Goal: Task Accomplishment & Management: Complete application form

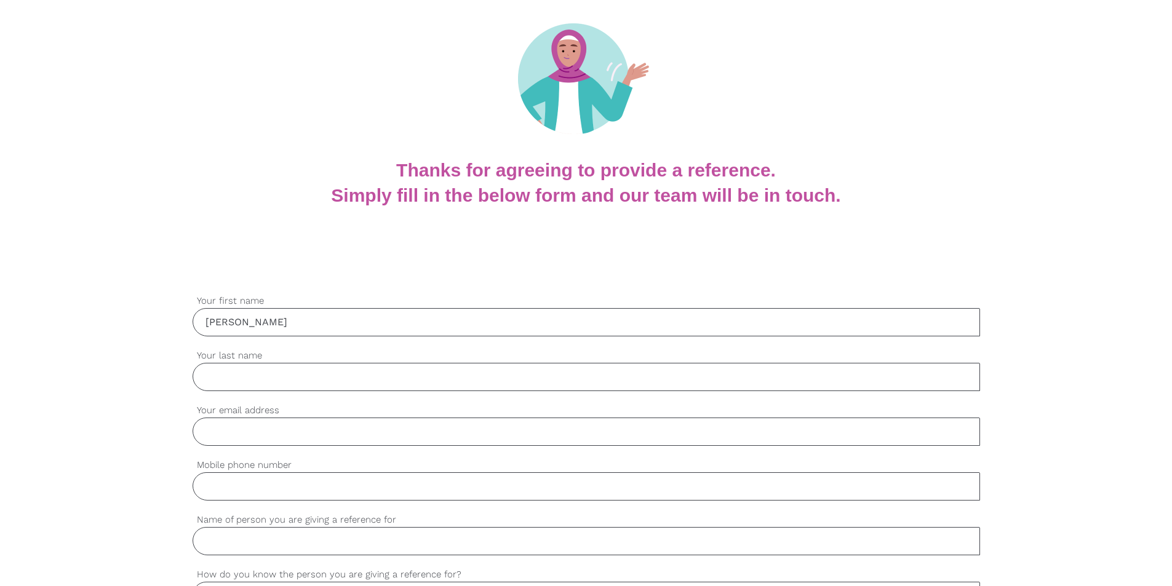
type input "[PERSON_NAME]"
click at [227, 370] on input "Your last name" at bounding box center [586, 377] width 787 height 28
type input "[PERSON_NAME]"
click at [220, 436] on input "Your email address" at bounding box center [586, 432] width 787 height 28
type input "[PERSON_NAME][EMAIL_ADDRESS][DOMAIN_NAME]"
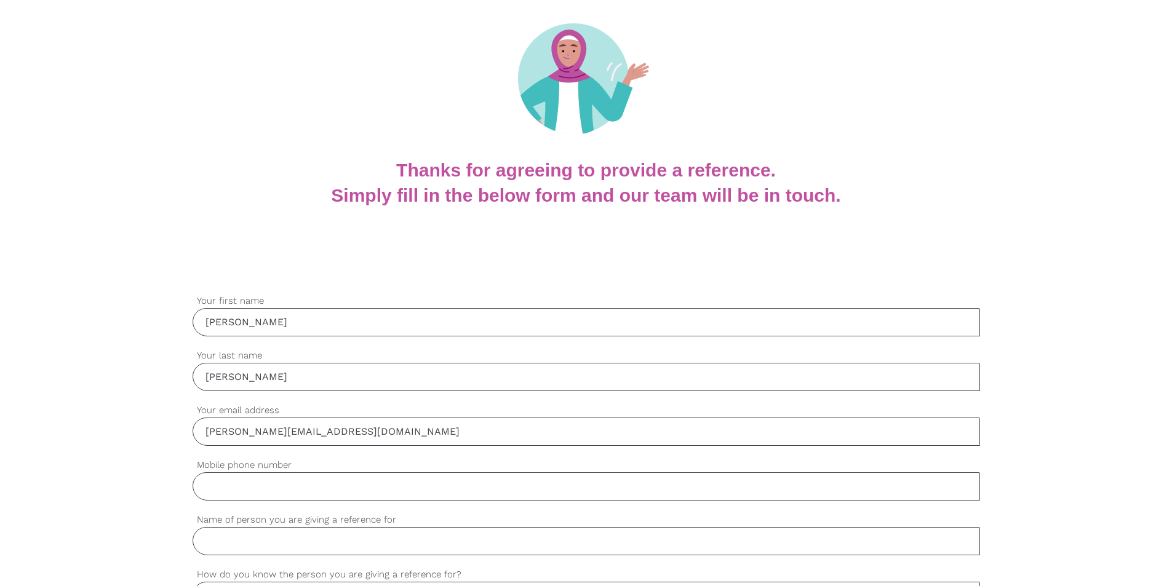
type input "0452083176"
drag, startPoint x: 320, startPoint y: 367, endPoint x: 188, endPoint y: 368, distance: 131.7
type input "[PERSON_NAME]"
click at [521, 432] on input "[PERSON_NAME][EMAIL_ADDRESS][DOMAIN_NAME]" at bounding box center [586, 432] width 787 height 28
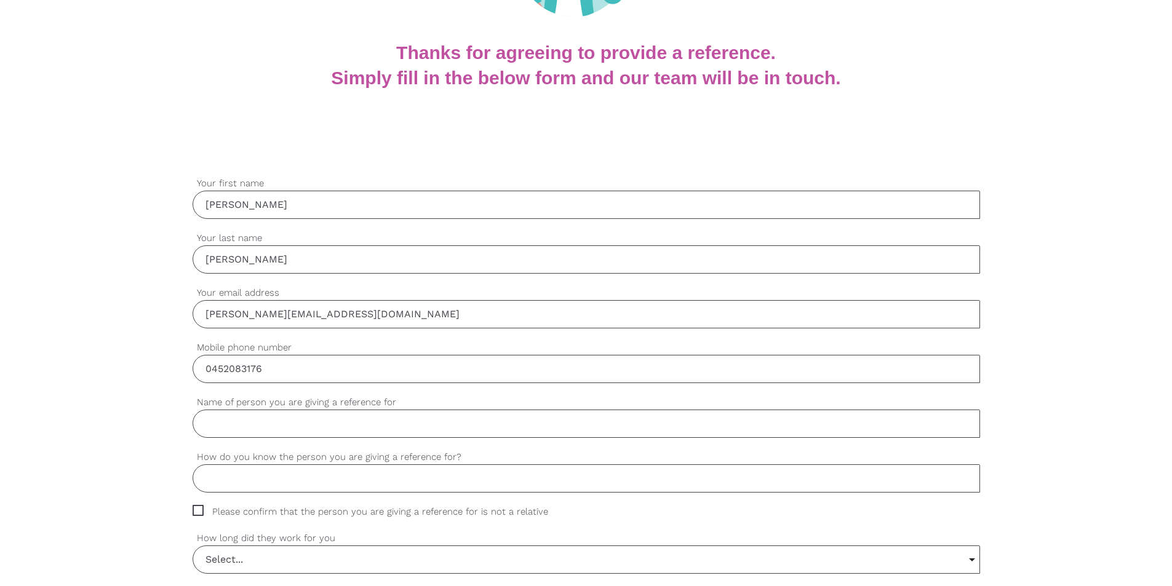
scroll to position [245, 0]
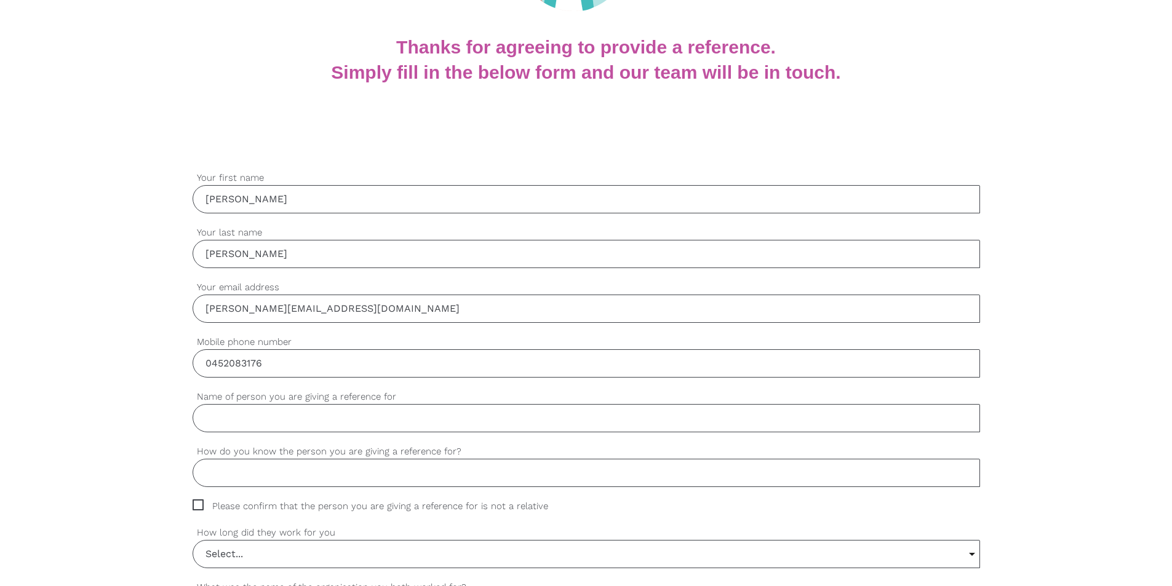
click at [252, 418] on input "Name of person you are giving a reference for" at bounding box center [586, 418] width 787 height 28
click at [282, 311] on input "[PERSON_NAME][EMAIL_ADDRESS][DOMAIN_NAME]" at bounding box center [586, 309] width 787 height 28
drag, startPoint x: 390, startPoint y: 308, endPoint x: 164, endPoint y: 297, distance: 226.6
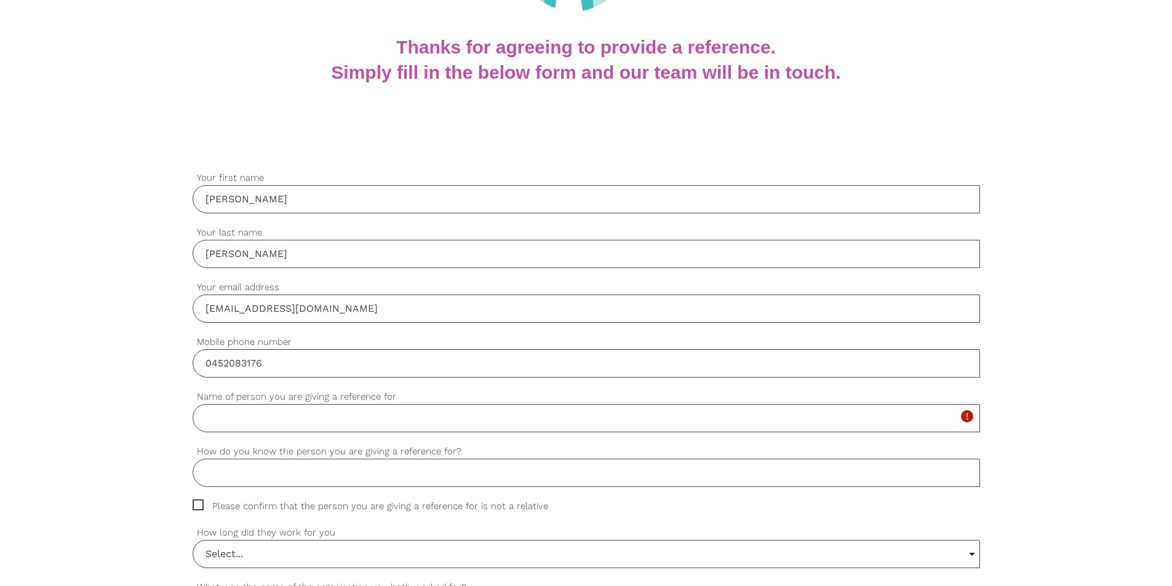
type input "[EMAIL_ADDRESS][DOMAIN_NAME]"
click at [252, 420] on input "Name of person you are giving a reference for" at bounding box center [586, 418] width 787 height 28
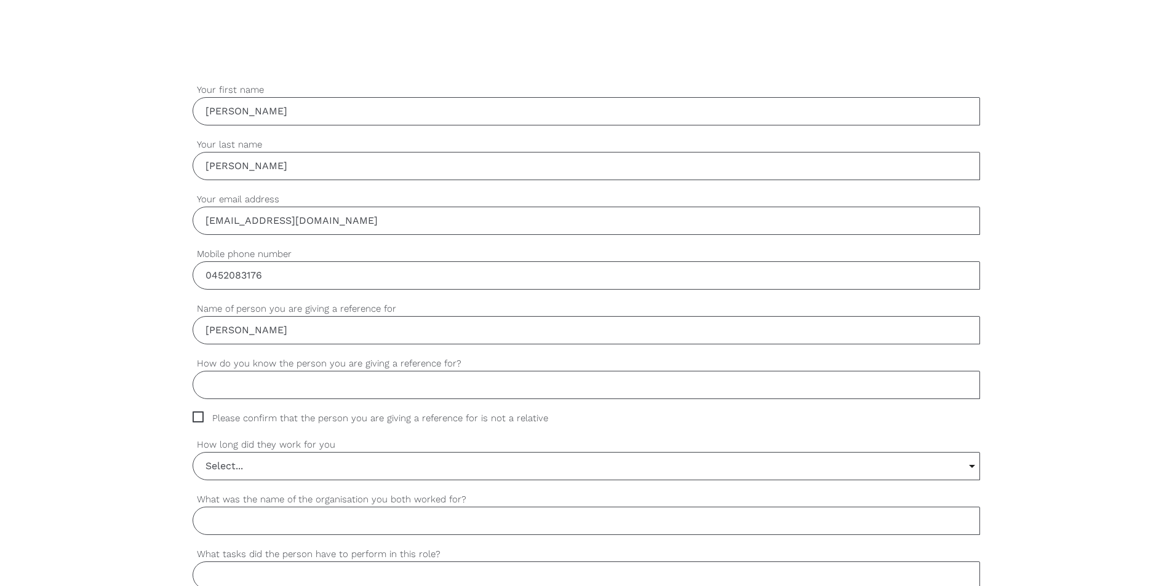
scroll to position [368, 0]
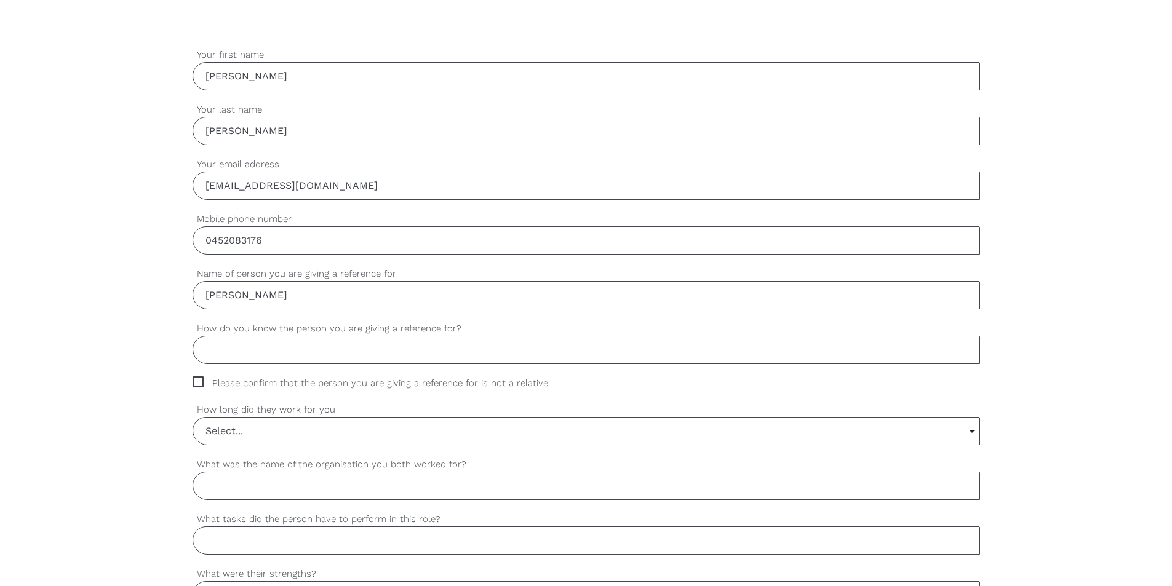
type input "[PERSON_NAME]"
click at [276, 358] on input "How do you know the person you are giving a reference for?" at bounding box center [586, 350] width 787 height 28
type input "W"
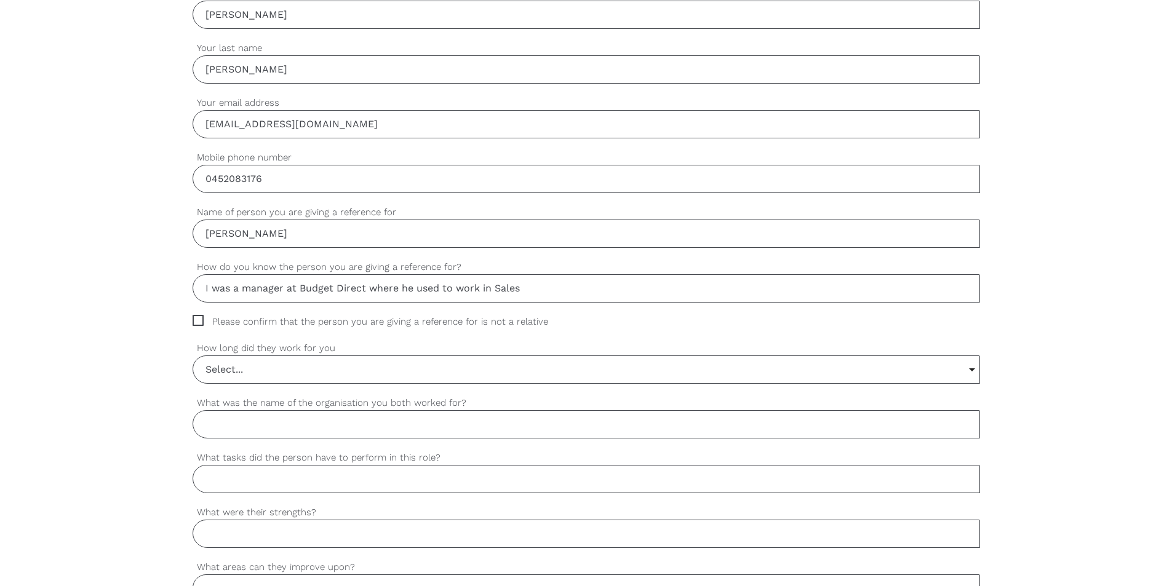
scroll to position [492, 0]
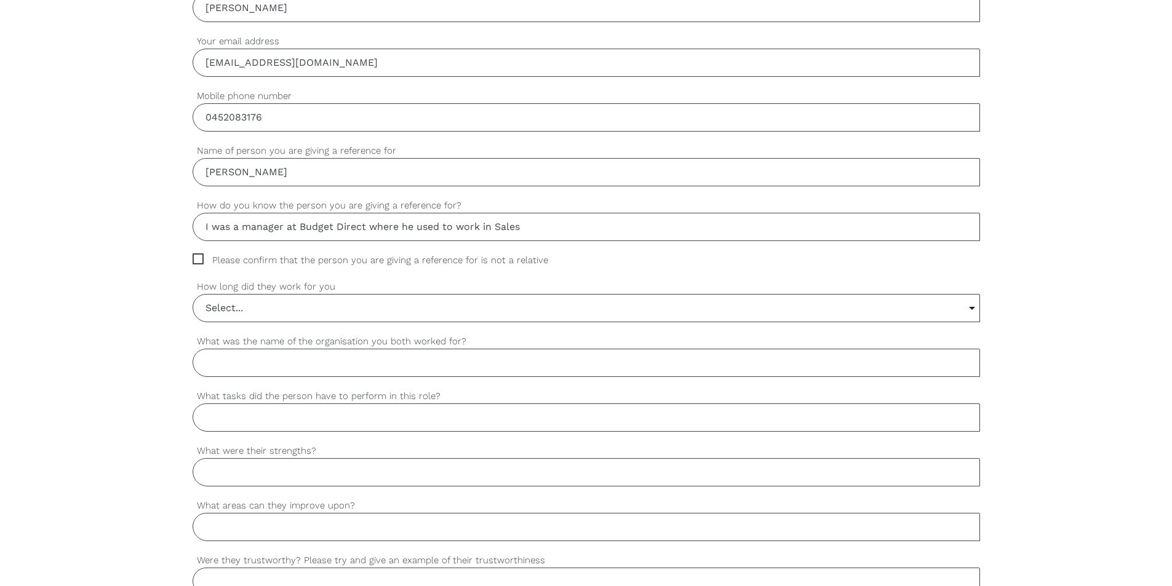
type input "I was a manager at Budget Direct where he used to work in Sales"
drag, startPoint x: 196, startPoint y: 258, endPoint x: 207, endPoint y: 274, distance: 20.0
click at [196, 258] on span "Please confirm that the person you are giving a reference for is not a relative" at bounding box center [382, 260] width 379 height 14
click at [196, 258] on input "Please confirm that the person you are giving a reference for is not a relative" at bounding box center [197, 257] width 8 height 8
checkbox input "true"
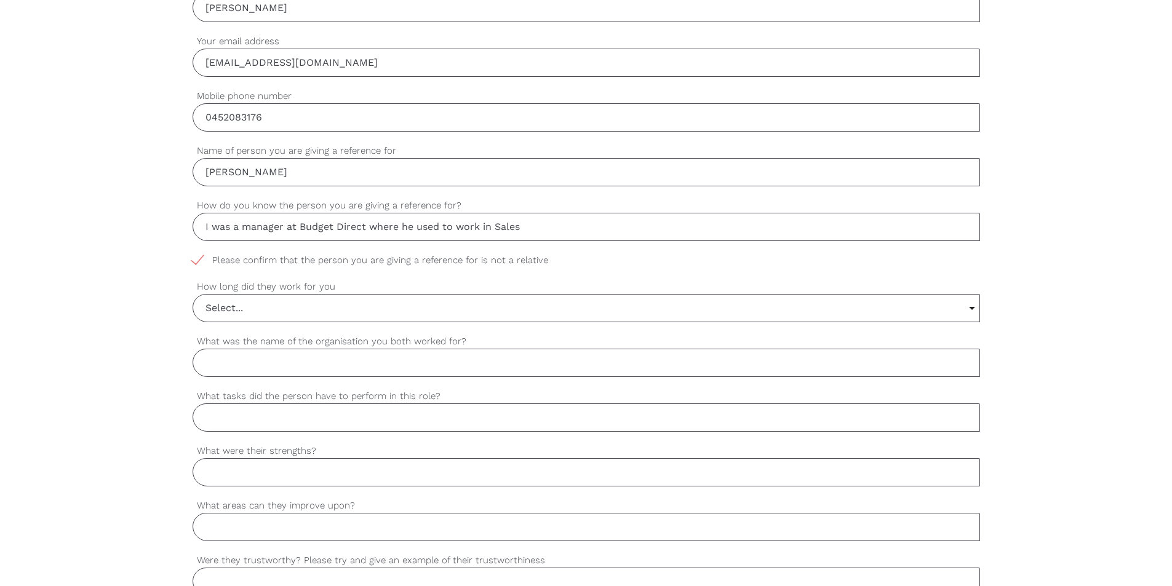
click at [248, 310] on input "Select..." at bounding box center [586, 308] width 786 height 27
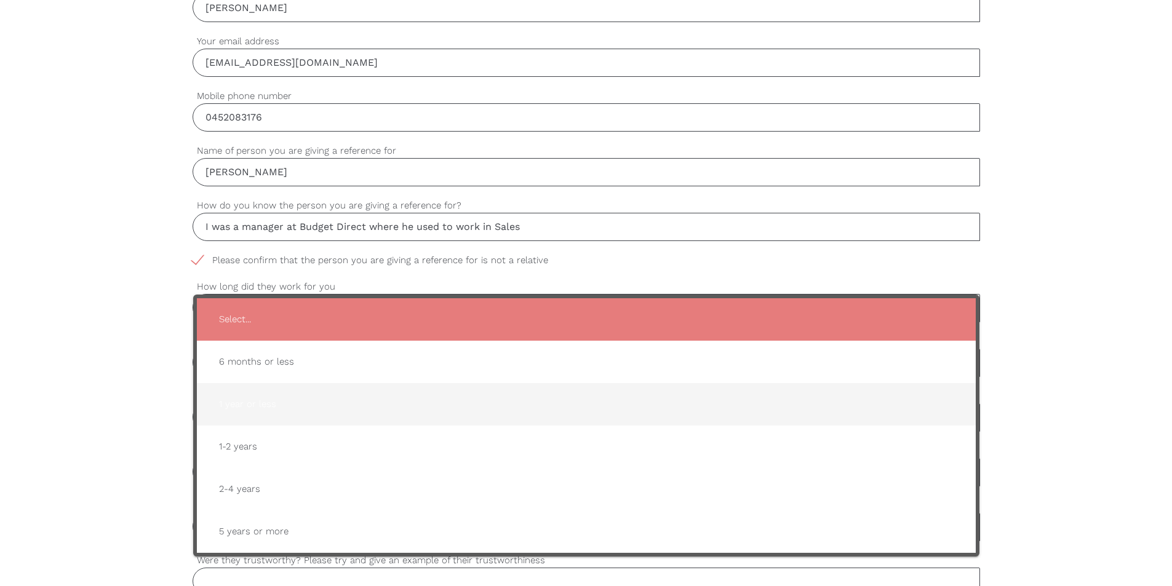
click at [263, 393] on span "1 year or less" at bounding box center [586, 404] width 754 height 30
type input "1 year or less"
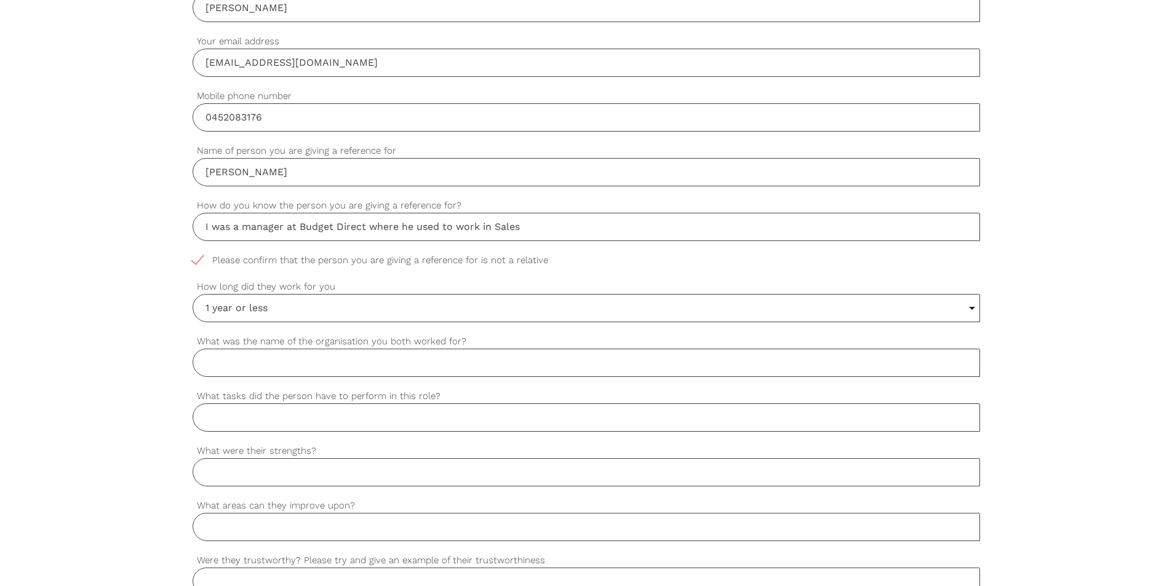
scroll to position [553, 0]
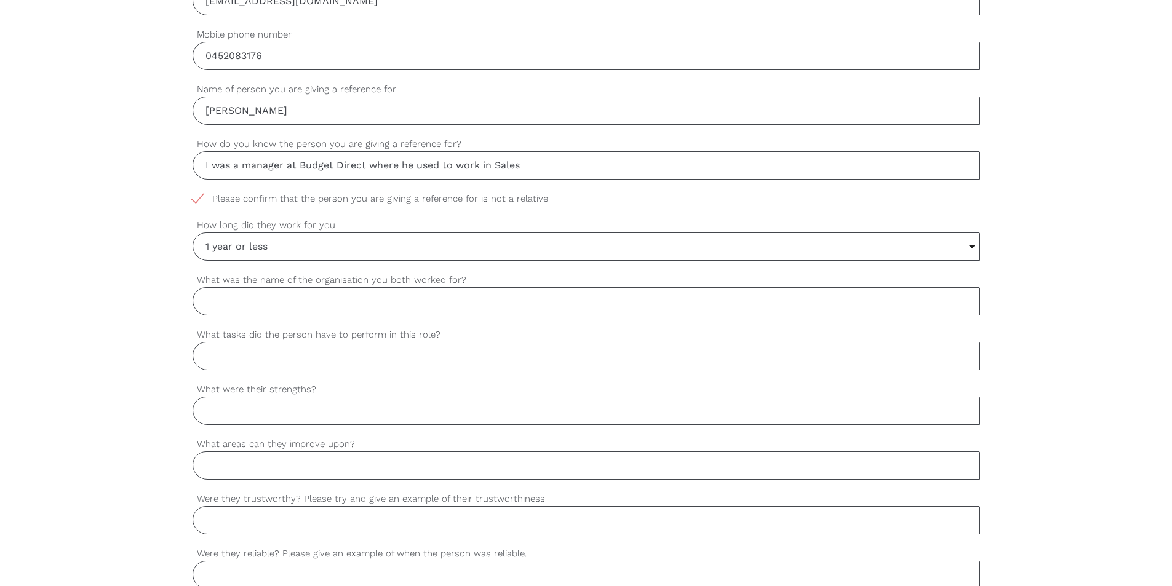
click at [375, 303] on input "What was the name of the organisation you both worked for?" at bounding box center [586, 301] width 787 height 28
type input "Budget Direct"
click at [455, 367] on input "What tasks did the person have to perform in this role?" at bounding box center [586, 356] width 787 height 28
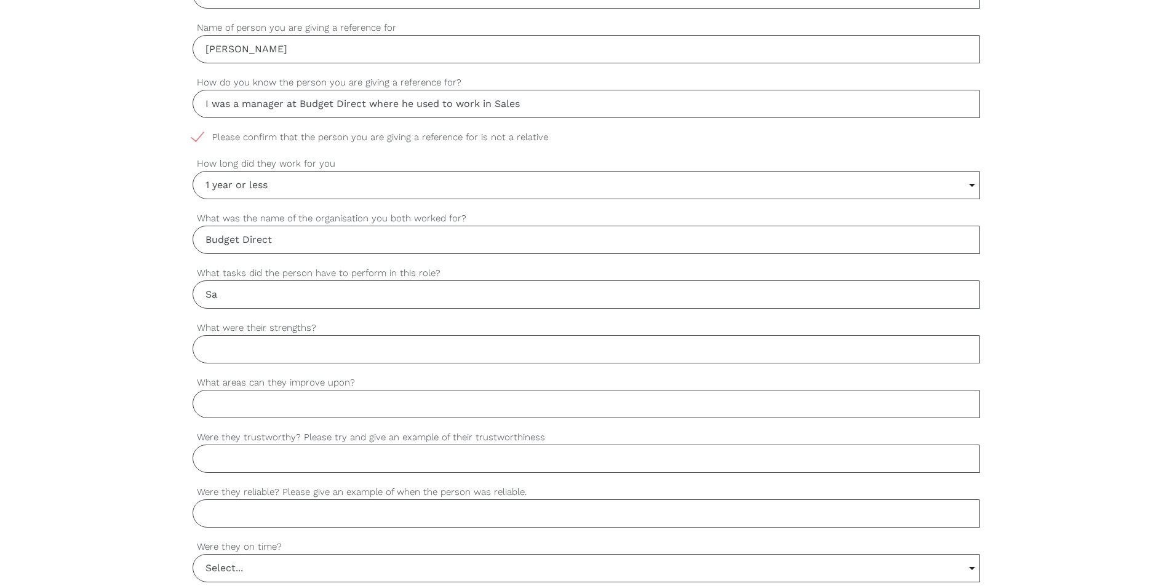
type input "S"
type input "D"
type input "Outbound Sales"
click at [345, 350] on input "What were their strengths?" at bounding box center [586, 349] width 787 height 28
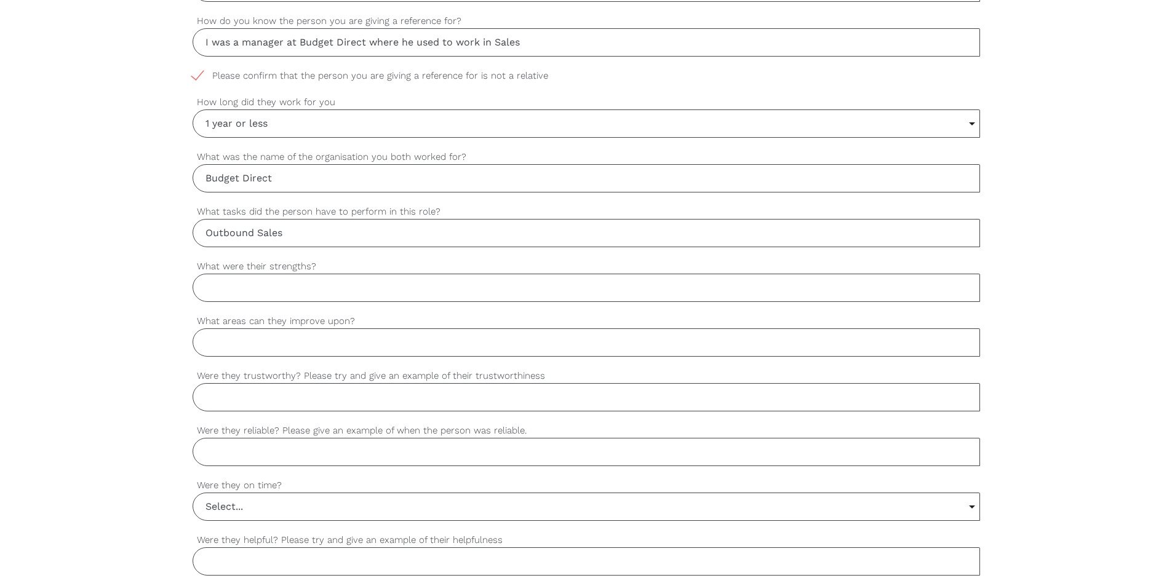
click at [314, 387] on input "Were they trustworthy? Please try and give an example of their trustworthiness" at bounding box center [586, 397] width 787 height 28
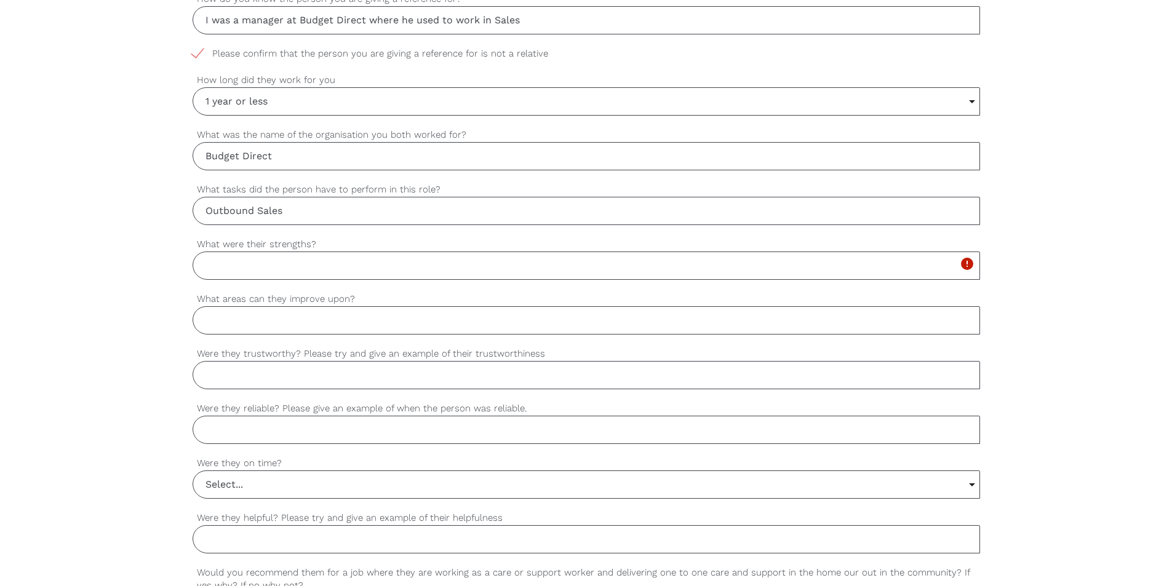
scroll to position [738, 0]
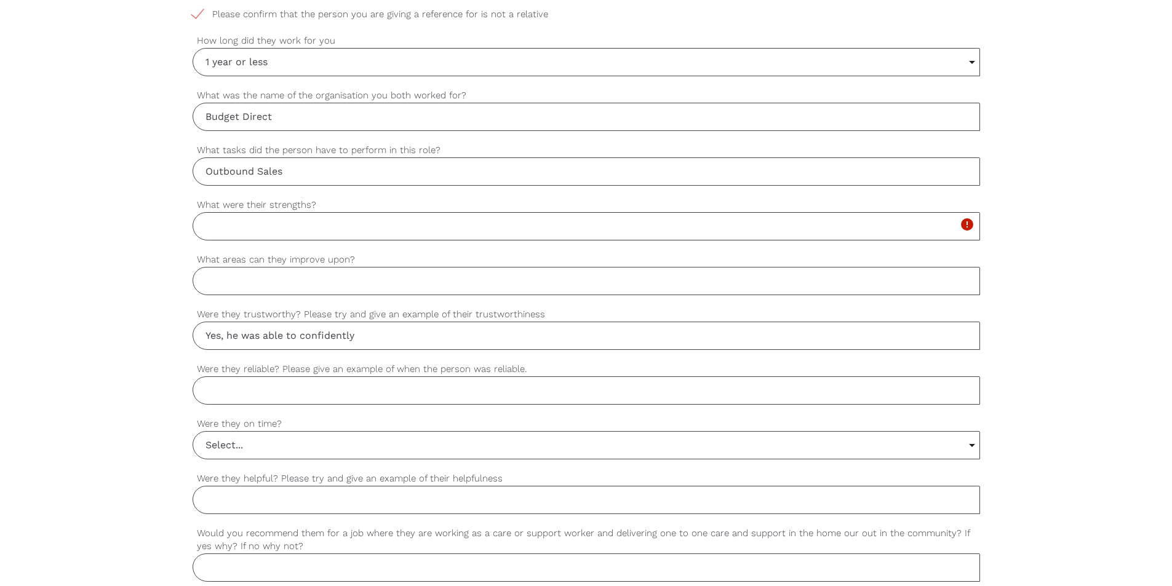
type input "Yes, he was able to confidently"
click at [284, 237] on input "What were their strengths?" at bounding box center [586, 226] width 787 height 28
drag, startPoint x: 973, startPoint y: 232, endPoint x: -1, endPoint y: 198, distance: 974.4
click at [0, 198] on html "Find a worker Become a worker Make a referral settings Post a job Thanks for ag…" at bounding box center [586, 152] width 1172 height 1780
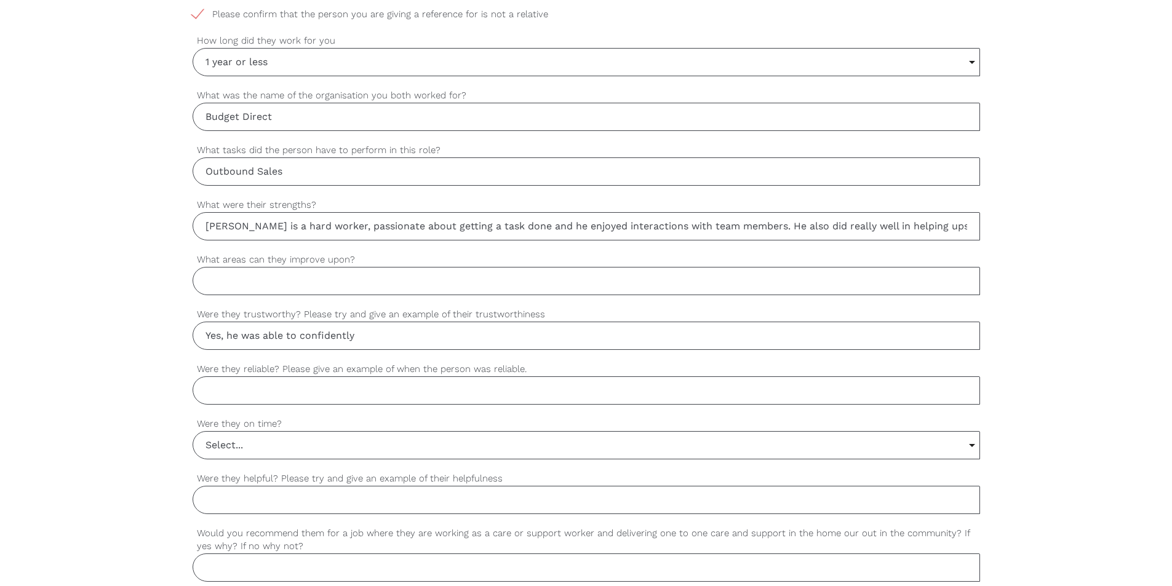
scroll to position [0, 392]
drag, startPoint x: 204, startPoint y: 225, endPoint x: 1441, endPoint y: 228, distance: 1237.1
click at [1171, 228] on html "Find a worker Become a worker Make a referral settings Post a job Thanks for ag…" at bounding box center [586, 152] width 1172 height 1780
paste input "dedicated and hardworking individual, passionate about completing tasks to a hi…"
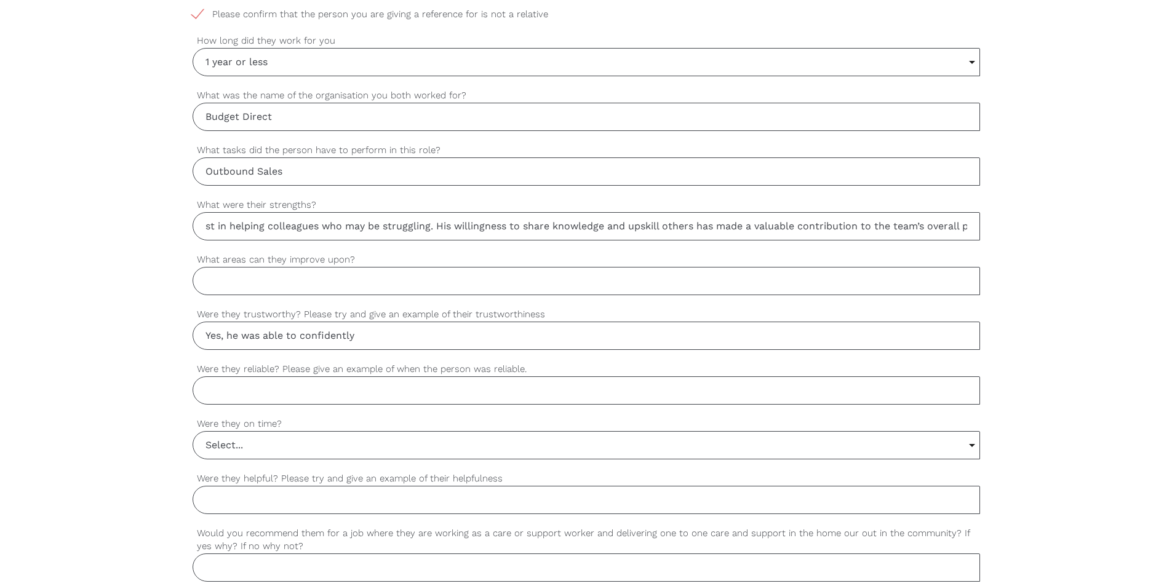
type input "JC is a dedicated and hardworking individual, passionate about completing tasks…"
click at [407, 287] on input "What areas can they improve upon?" at bounding box center [586, 281] width 787 height 28
click at [392, 340] on input "Yes, he was able to confidently" at bounding box center [586, 336] width 787 height 28
type input "Yes, he was able to confidently deliver on tasks and promises he kept to custom…"
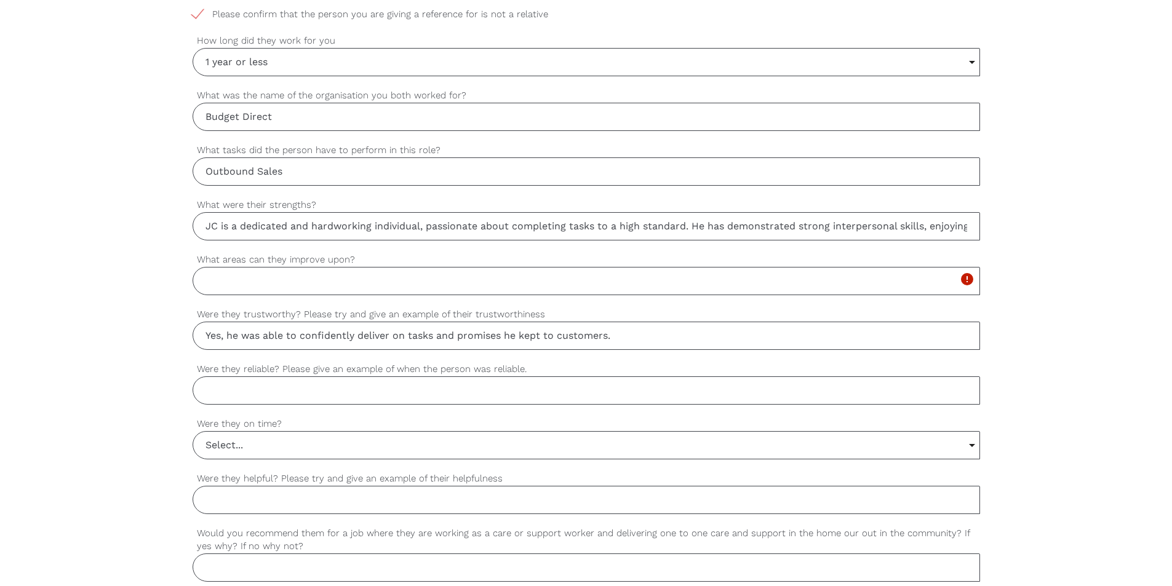
click at [314, 292] on input "What areas can they improve upon?" at bounding box center [586, 281] width 787 height 28
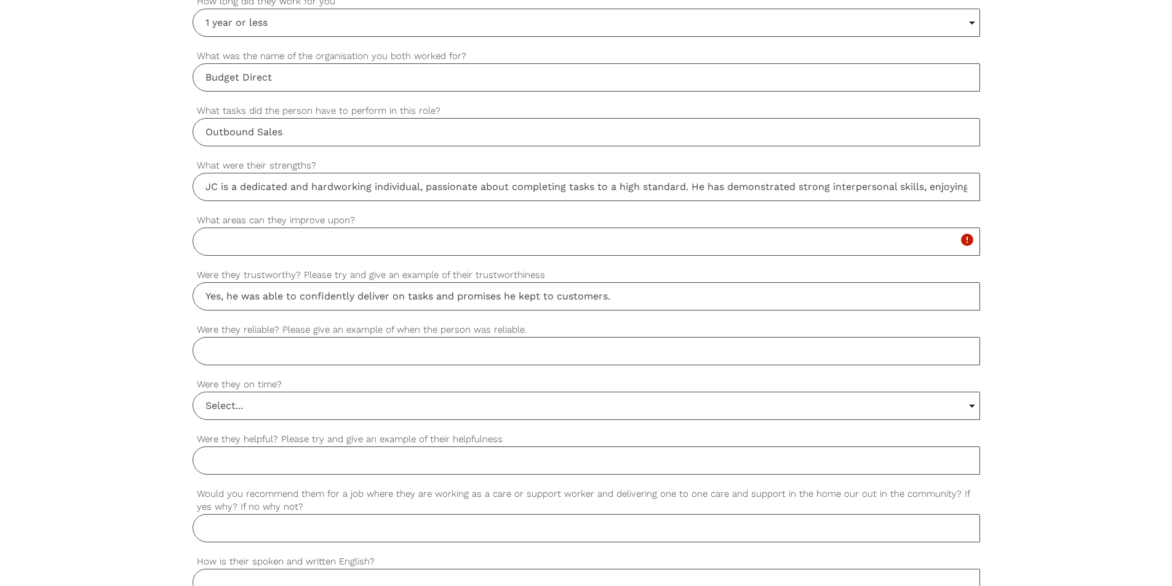
scroll to position [799, 0]
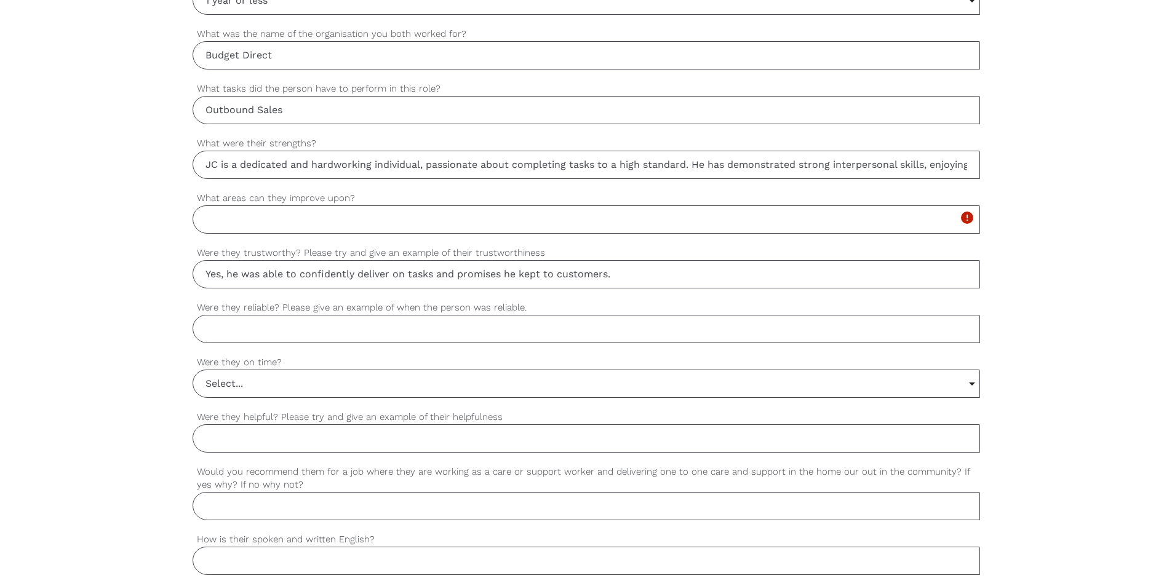
click at [380, 325] on input "Were they reliable? Please give an example of when the person was reliable." at bounding box center [586, 329] width 787 height 28
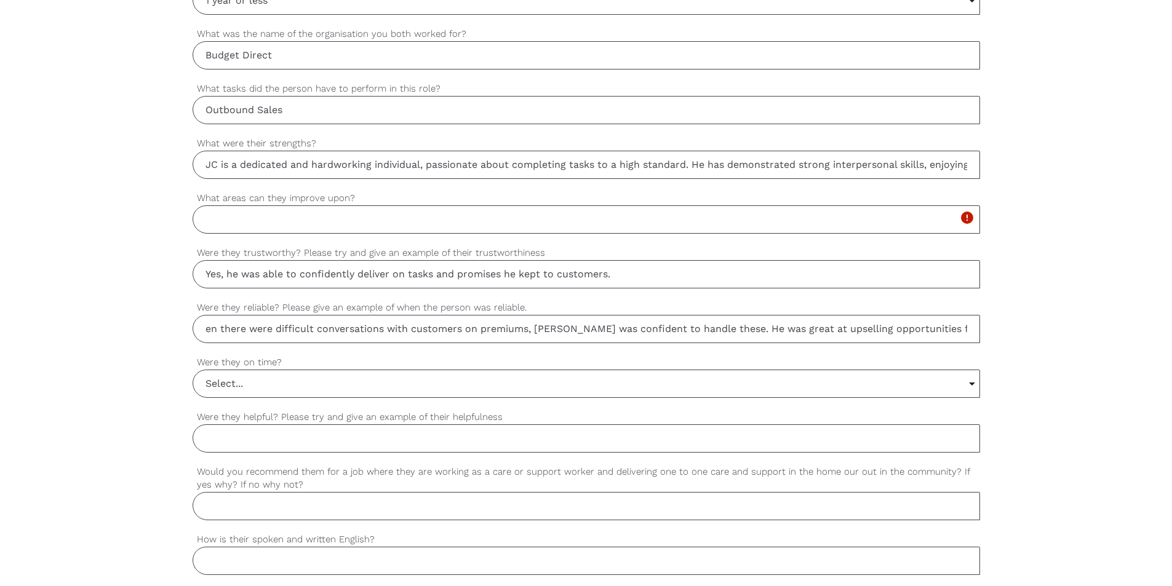
scroll to position [0, 0]
drag, startPoint x: 973, startPoint y: 333, endPoint x: 14, endPoint y: 322, distance: 959.1
click at [14, 322] on div "settings [PERSON_NAME] Your first name settings [PERSON_NAME] Your last name se…" at bounding box center [586, 170] width 1172 height 1155
paste input "JC is a dedicated and hardworking individual, passionate about completing tasks…"
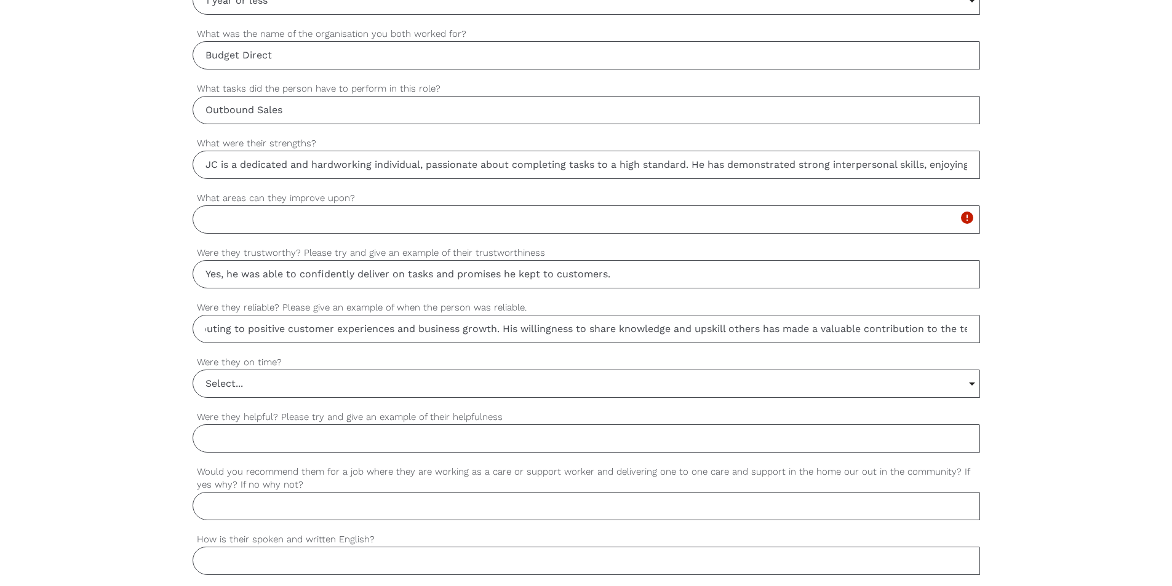
type input "JC is a dedicated and hardworking individual, passionate about completing tasks…"
click at [237, 375] on input "Select..." at bounding box center [586, 383] width 786 height 27
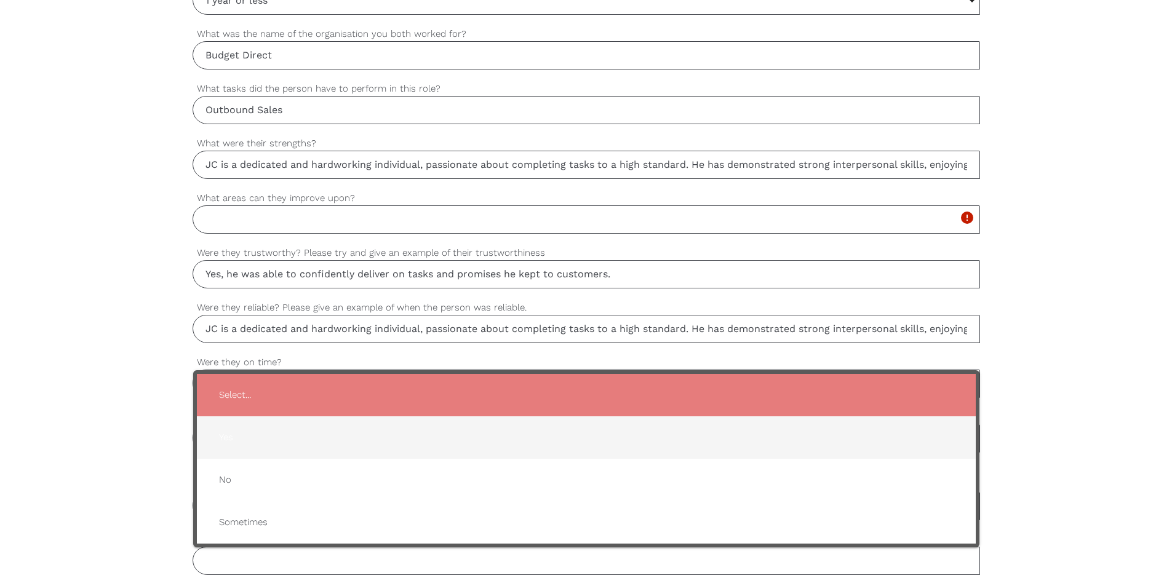
click at [238, 438] on span "Yes" at bounding box center [586, 438] width 754 height 30
type input "Yes"
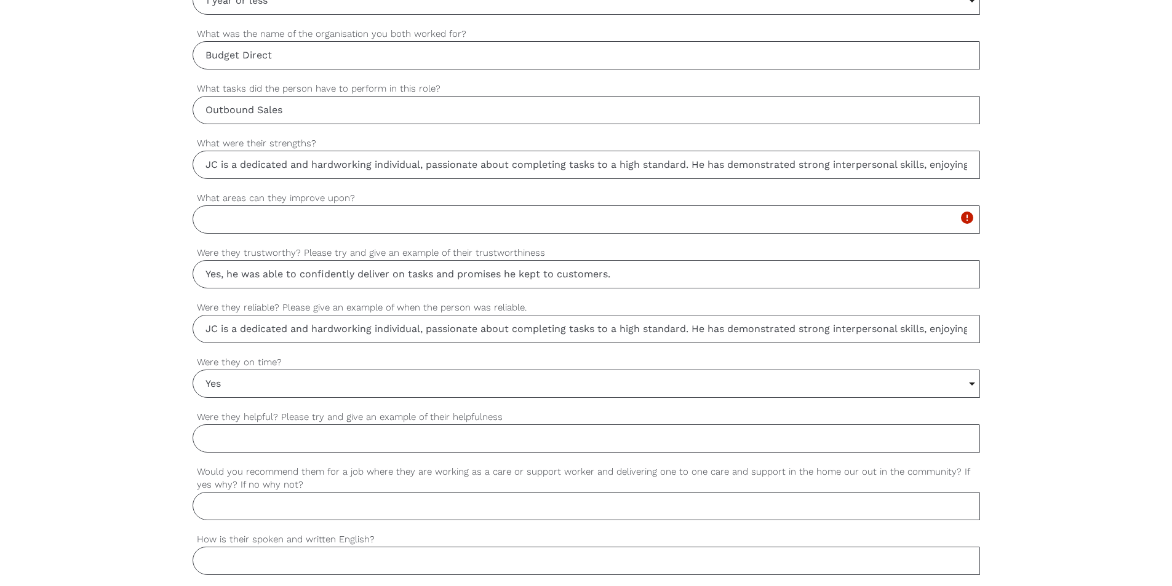
click at [252, 221] on input "What areas can they improve upon?" at bounding box center [586, 219] width 787 height 28
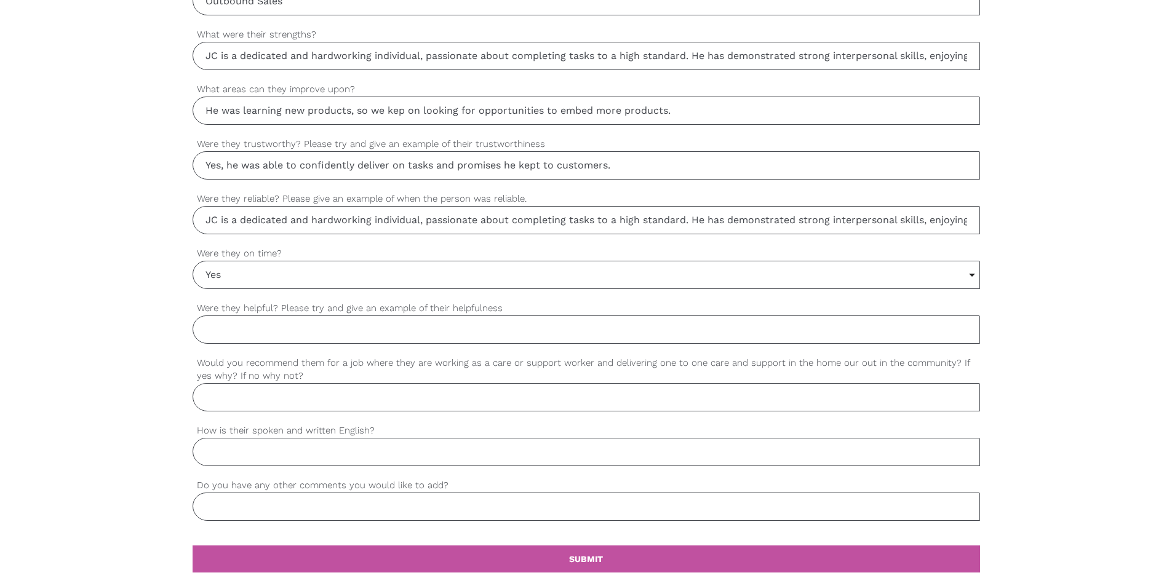
scroll to position [922, 0]
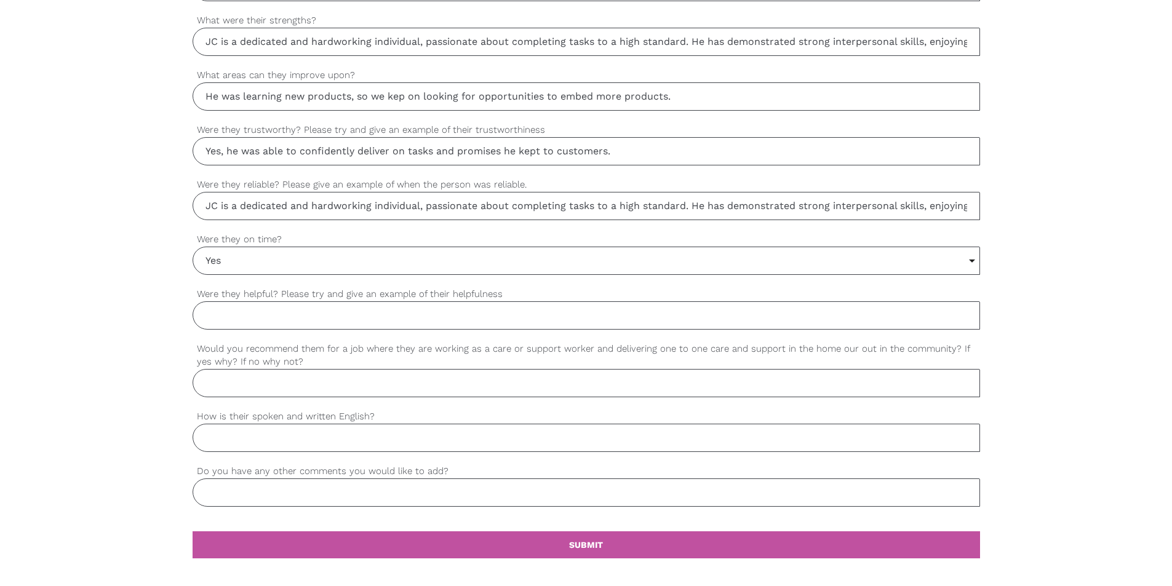
type input "He was learning new products, so we kep on looking for opportunities to embed m…"
click at [308, 318] on input "Were they helpful? Please try and give an example of their helpfulness" at bounding box center [586, 315] width 787 height 28
type input "Yes"
click at [265, 385] on input "Would you recommend them for a job where they are working as a care or support …" at bounding box center [586, 383] width 787 height 28
drag, startPoint x: 732, startPoint y: 373, endPoint x: 140, endPoint y: 410, distance: 593.6
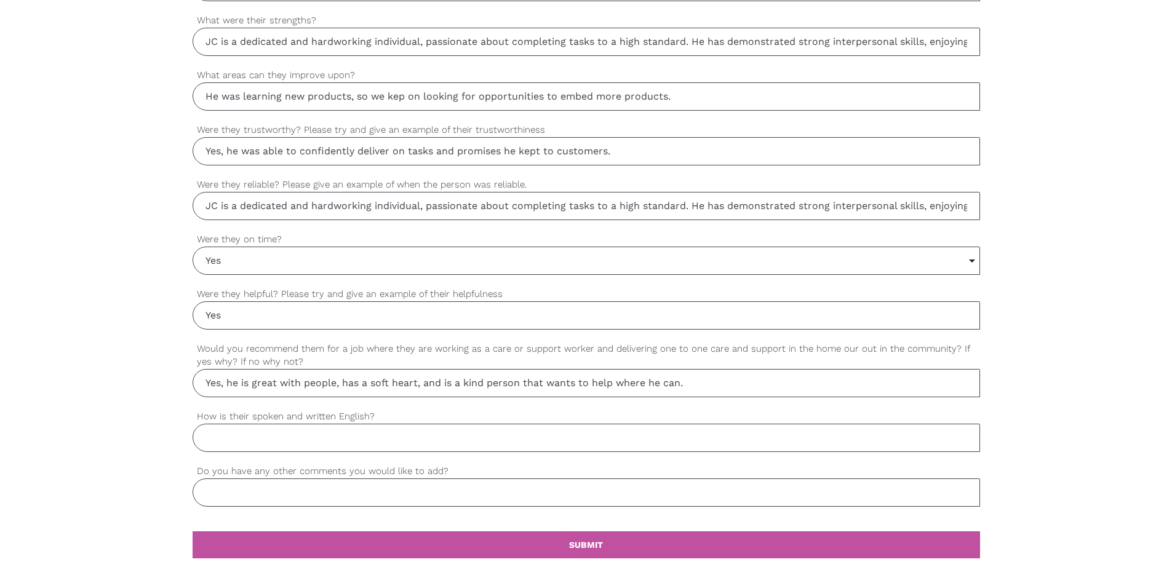
click at [140, 410] on div "settings [PERSON_NAME] Your first name settings [PERSON_NAME] Your last name se…" at bounding box center [586, 47] width 1172 height 1155
type input "Yes, he is great with people, has a soft heart, and is a kind person that wants…"
click at [234, 437] on input "How is their spoken and written English?" at bounding box center [586, 438] width 787 height 28
type input "Great"
click at [239, 487] on input "Do you have any other comments you would like to add?" at bounding box center [586, 493] width 787 height 28
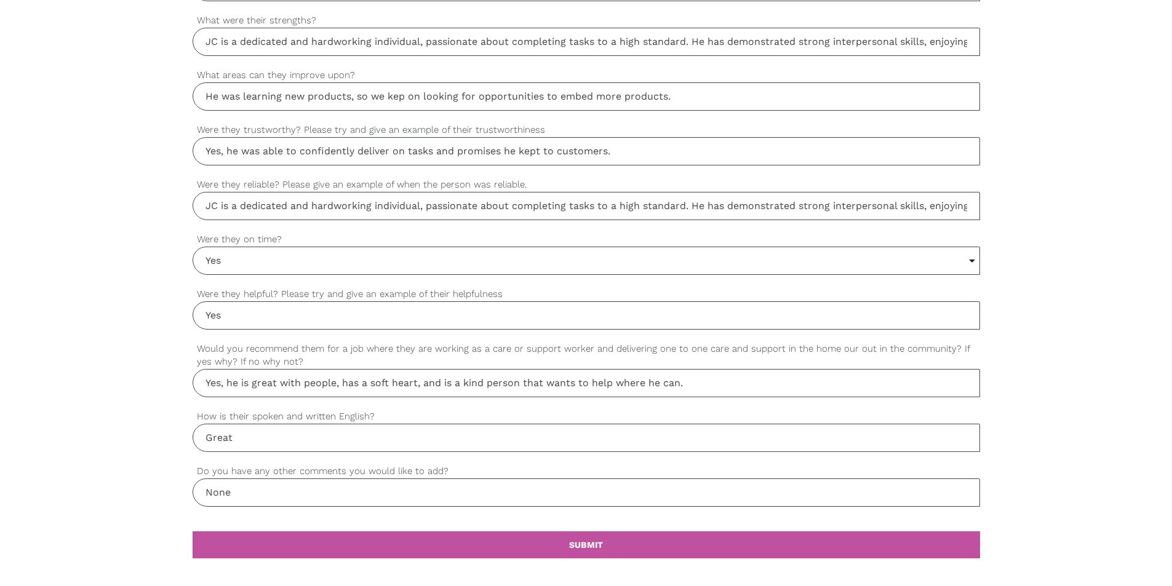
type input "None"
drag, startPoint x: 707, startPoint y: 384, endPoint x: 158, endPoint y: 374, distance: 548.8
click at [158, 374] on div "settings [PERSON_NAME] Your first name settings [PERSON_NAME] Your last name se…" at bounding box center [586, 47] width 1172 height 1155
paste input "JC is a hardworking and people-focused team member with a genuine passion for h…"
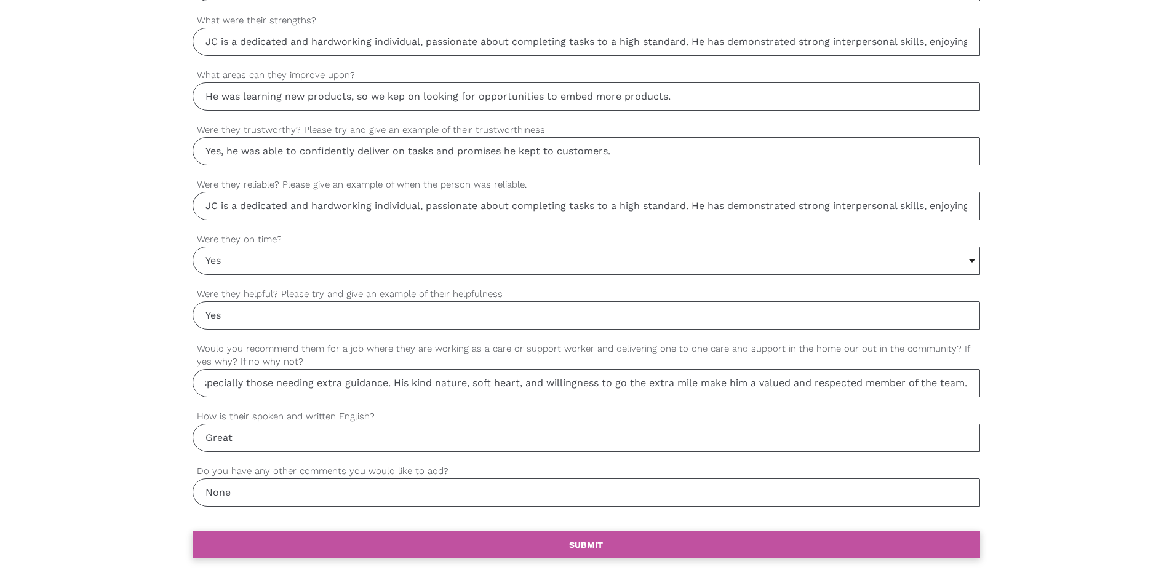
type input "JC is a hardworking and people-focused team member with a genuine passion for h…"
click at [444, 540] on link "settings SUBMIT" at bounding box center [586, 545] width 787 height 27
